Goal: Information Seeking & Learning: Learn about a topic

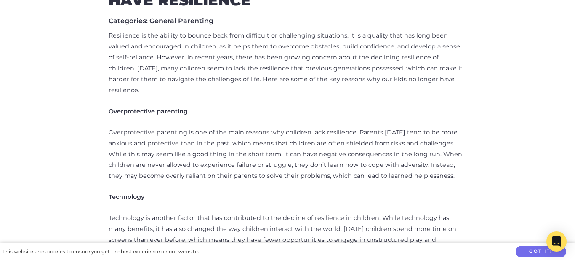
scroll to position [369, 0]
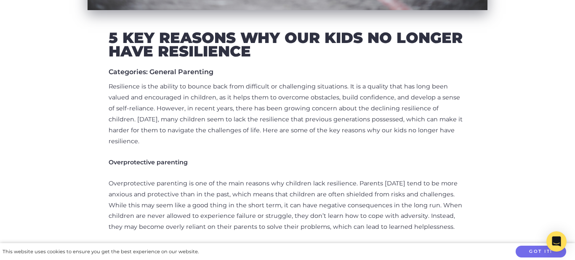
scroll to position [335, 0]
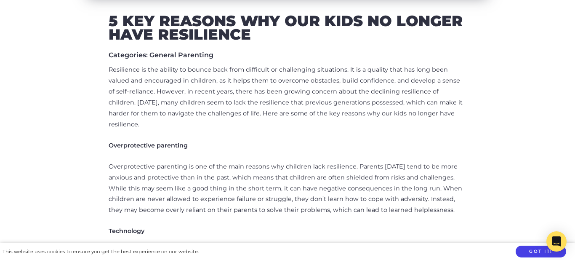
click at [522, 251] on button "Got it!" at bounding box center [541, 252] width 51 height 12
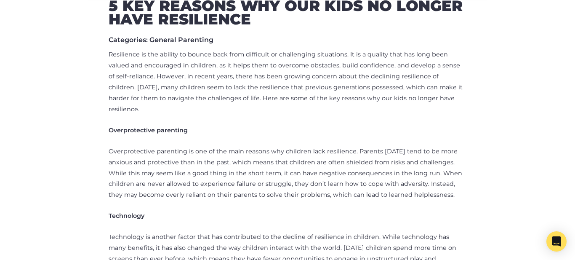
scroll to position [352, 0]
